Goal: Task Accomplishment & Management: Use online tool/utility

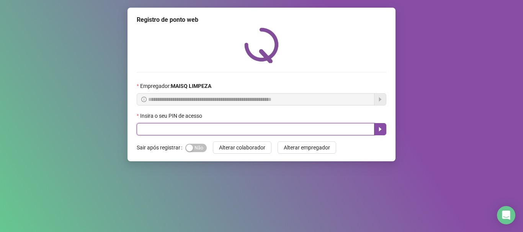
click at [182, 127] on input "text" at bounding box center [256, 129] width 238 height 12
type input "*"
type input "*****"
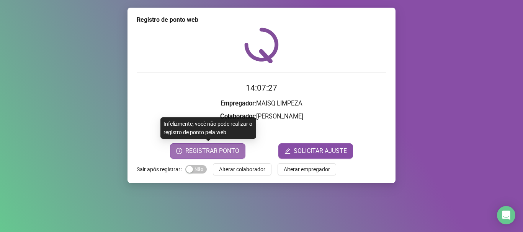
click at [220, 152] on span "REGISTRAR PONTO" at bounding box center [212, 151] width 54 height 9
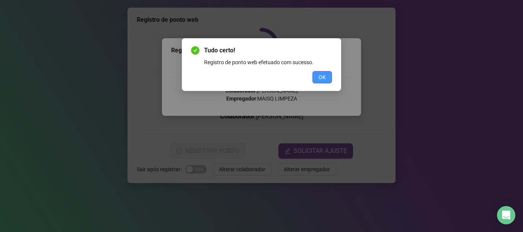
click at [325, 77] on span "OK" at bounding box center [322, 77] width 7 height 8
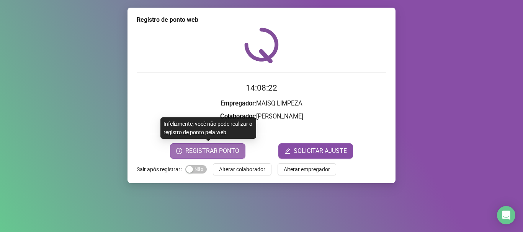
click at [208, 156] on button "REGISTRAR PONTO" at bounding box center [207, 151] width 75 height 15
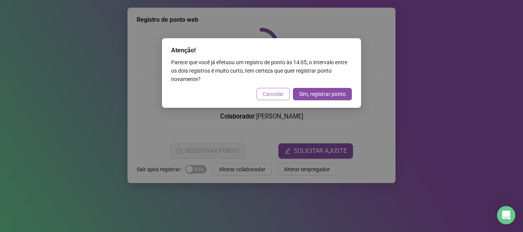
click at [279, 98] on button "Cancelar" at bounding box center [273, 94] width 33 height 12
